Goal: Navigation & Orientation: Find specific page/section

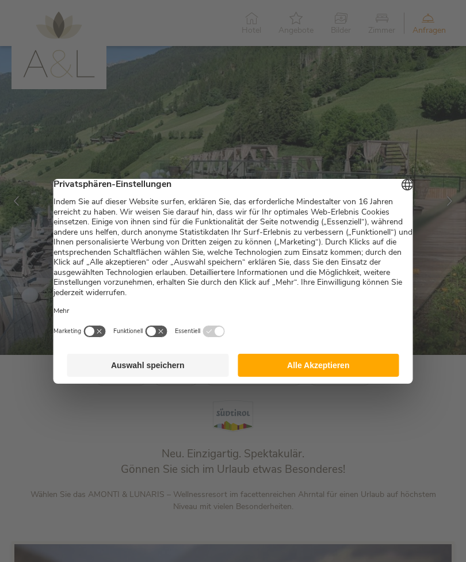
click at [350, 360] on button "Alle Akzeptieren" at bounding box center [319, 365] width 162 height 23
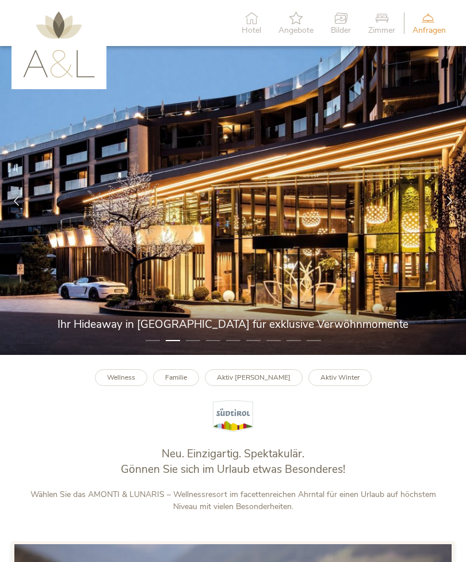
click at [380, 28] on span "Zimmer" at bounding box center [381, 30] width 27 height 8
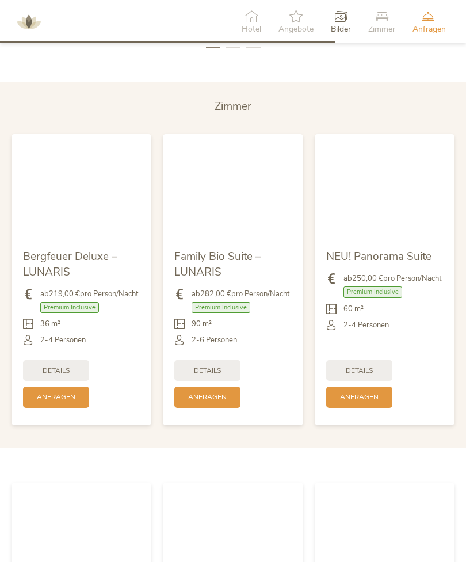
scroll to position [2129, 0]
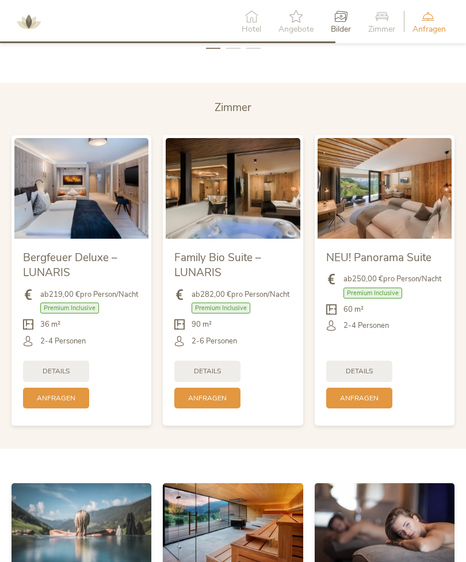
click at [408, 223] on img at bounding box center [385, 188] width 134 height 101
click at [374, 382] on div "Details" at bounding box center [359, 371] width 66 height 21
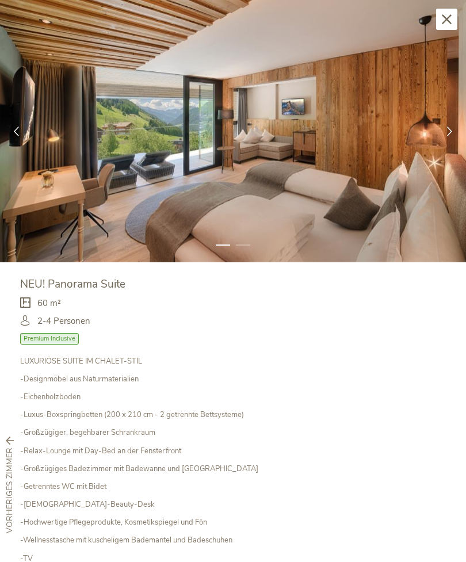
click at [449, 132] on icon at bounding box center [450, 131] width 10 height 10
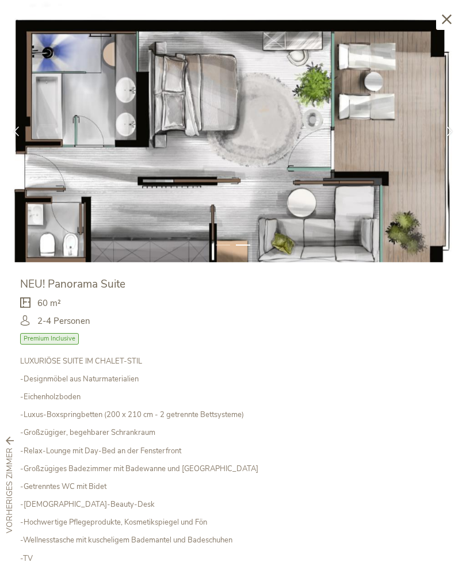
click at [448, 124] on div at bounding box center [449, 131] width 33 height 33
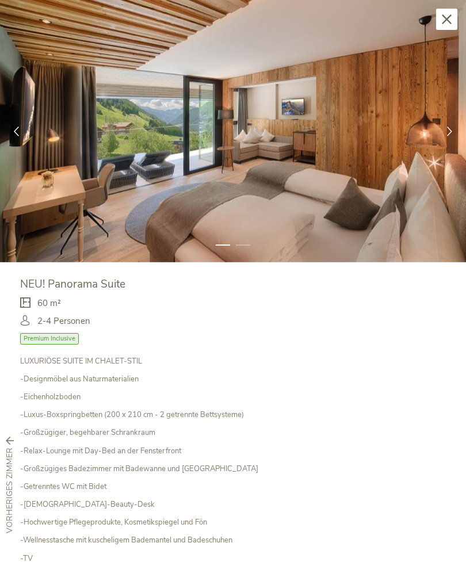
click at [450, 134] on icon at bounding box center [450, 131] width 10 height 10
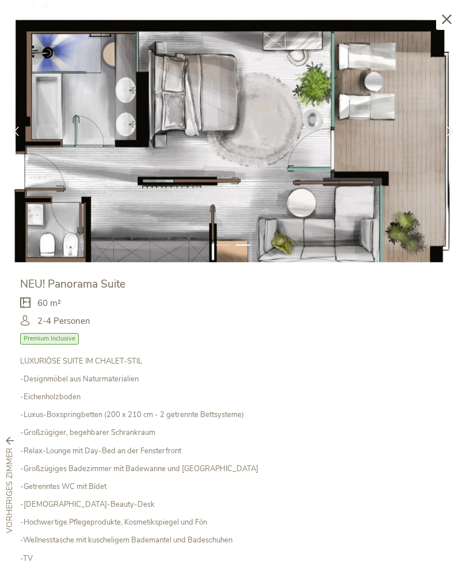
click at [450, 26] on div "Schließen" at bounding box center [446, 19] width 21 height 21
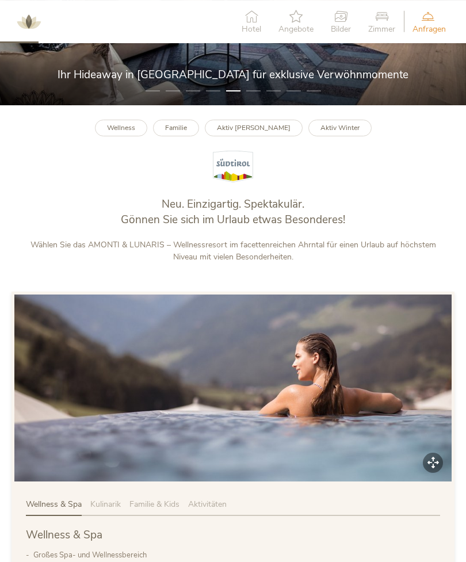
scroll to position [0, 0]
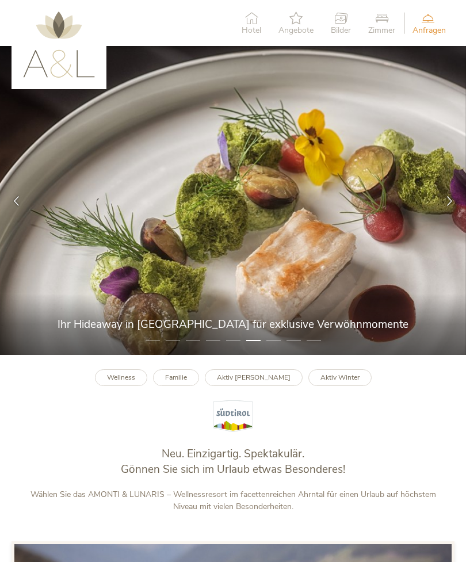
click at [249, 28] on span "Hotel" at bounding box center [252, 30] width 20 height 8
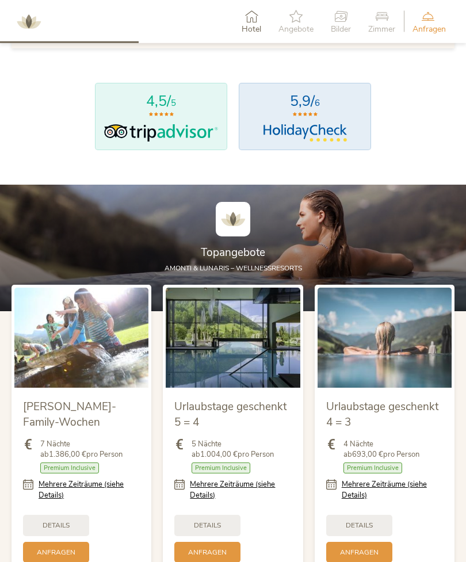
scroll to position [879, 0]
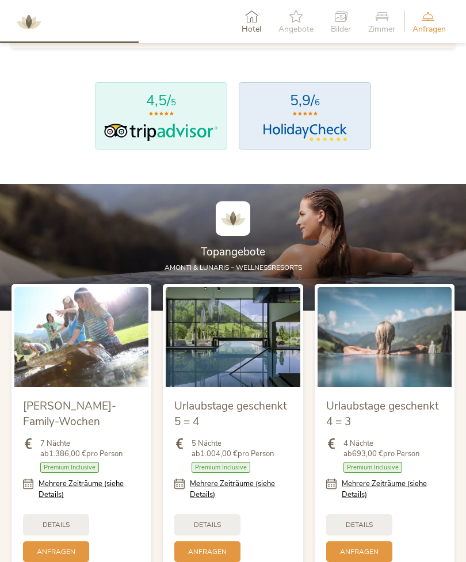
click at [223, 499] on link "Mehrere Zeiträume (siehe Details)" at bounding box center [240, 489] width 101 height 21
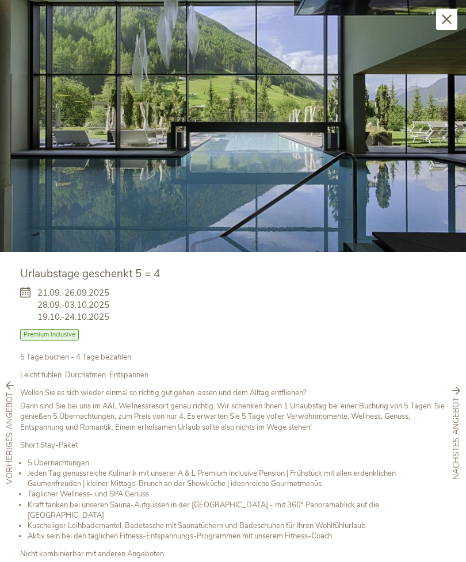
scroll to position [10, 0]
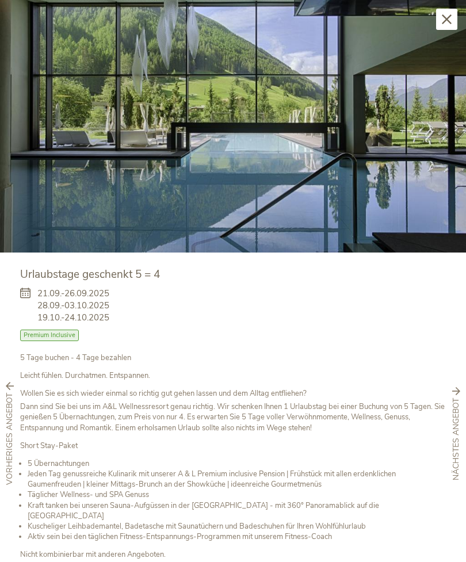
click at [448, 18] on icon at bounding box center [447, 19] width 10 height 10
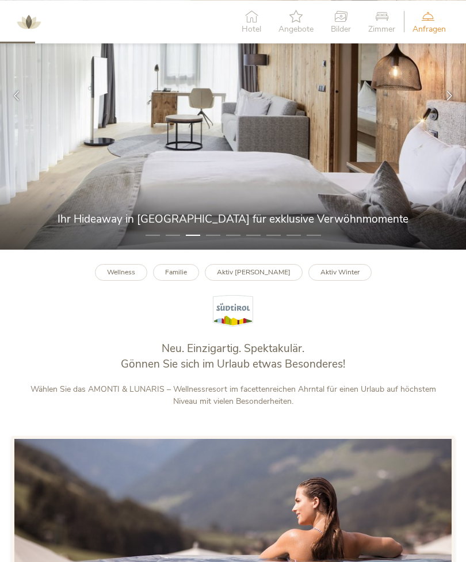
scroll to position [0, 0]
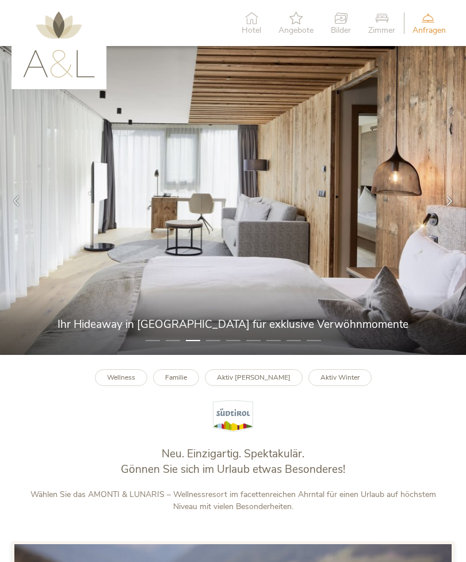
click at [303, 26] on span "Angebote" at bounding box center [296, 30] width 35 height 8
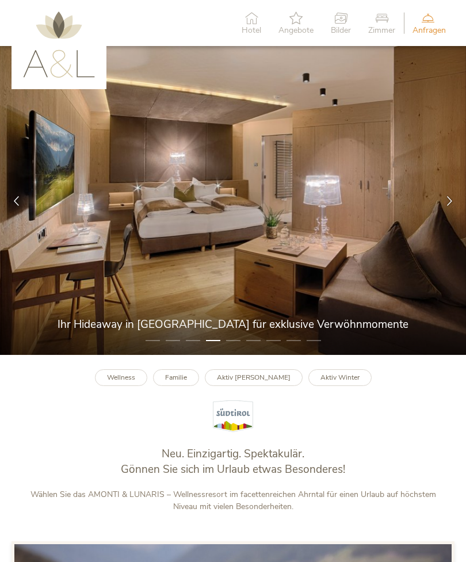
click at [250, 23] on icon at bounding box center [252, 18] width 20 height 13
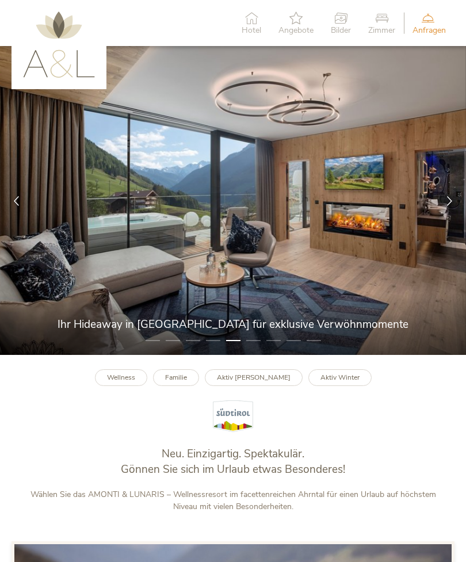
click at [242, 30] on span "Hotel" at bounding box center [252, 30] width 20 height 8
